Goal: Task Accomplishment & Management: Use online tool/utility

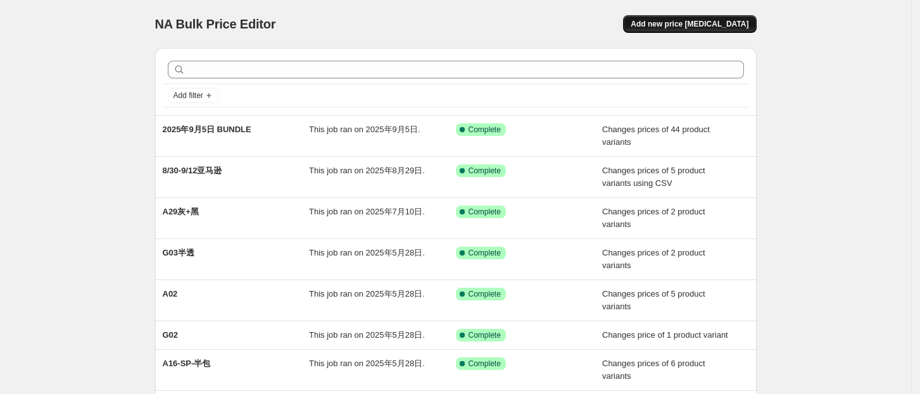
click at [722, 23] on span "Add new price [MEDICAL_DATA]" at bounding box center [690, 24] width 118 height 10
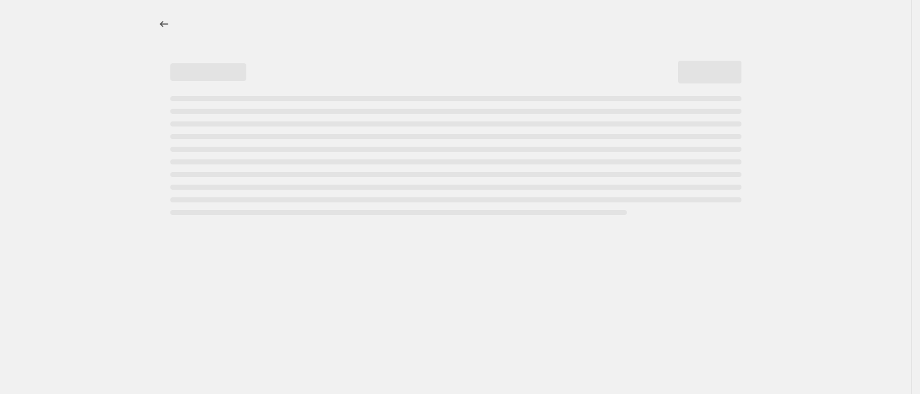
select select "percentage"
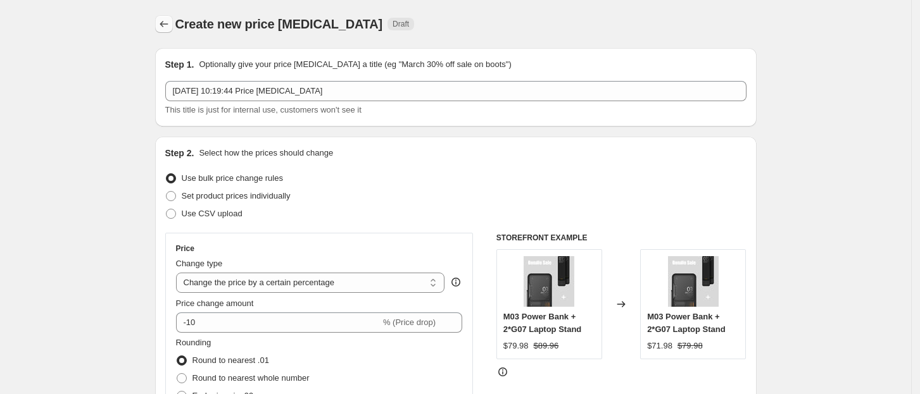
click at [167, 25] on icon "Price change jobs" at bounding box center [164, 24] width 13 height 13
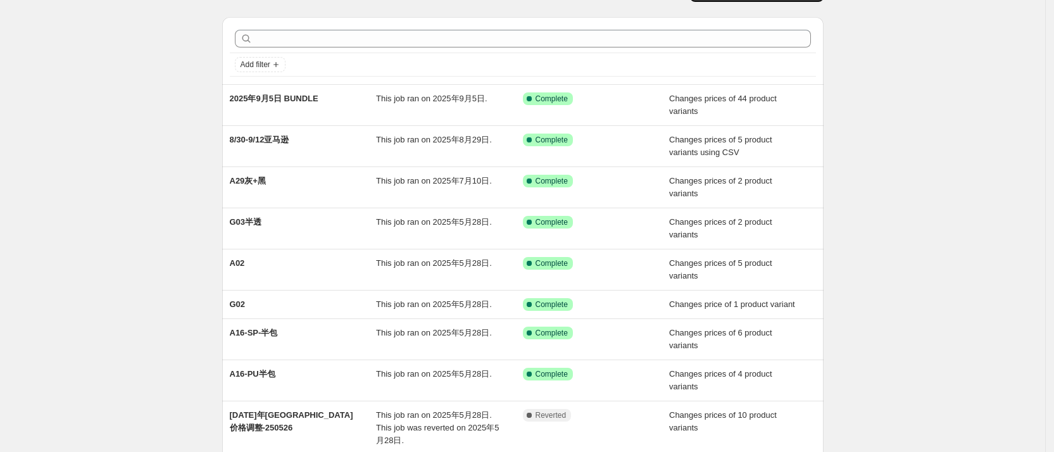
scroll to position [1, 0]
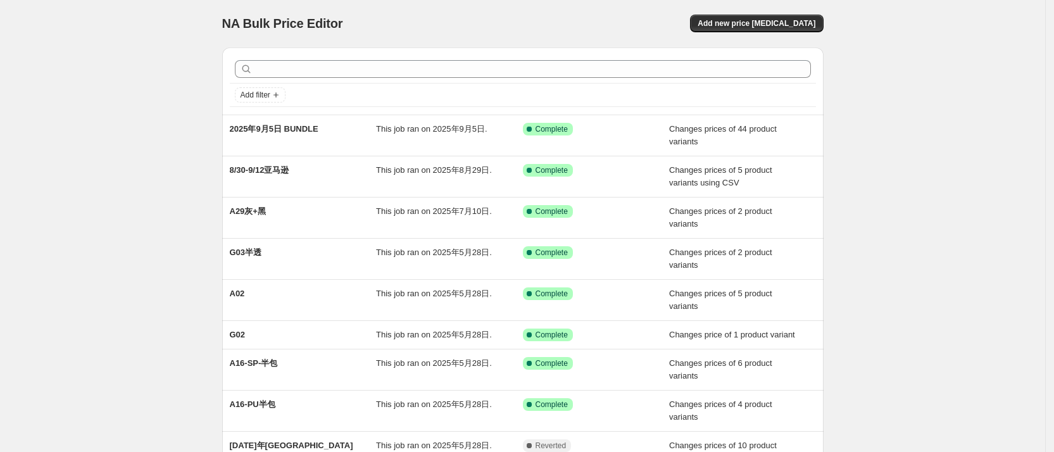
click at [911, 203] on div "NA Bulk Price Editor. This page is ready NA Bulk Price Editor Add new price [ME…" at bounding box center [522, 304] width 1045 height 611
click at [928, 251] on div "NA Bulk Price Editor. This page is ready NA Bulk Price Editor Add new price [ME…" at bounding box center [522, 304] width 1045 height 611
